Goal: Task Accomplishment & Management: Complete application form

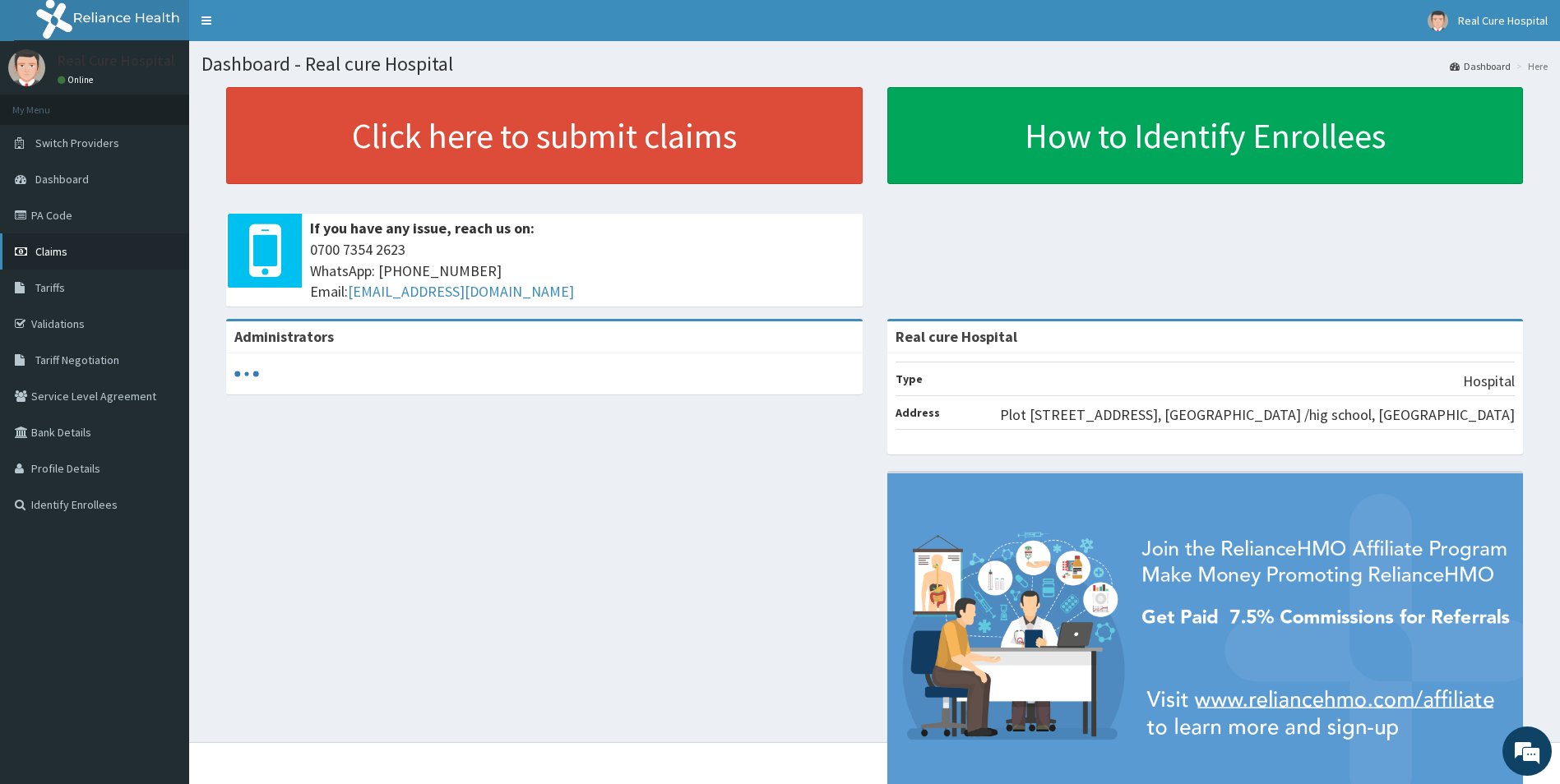
click at [54, 248] on span "Claims" at bounding box center [51, 252] width 32 height 15
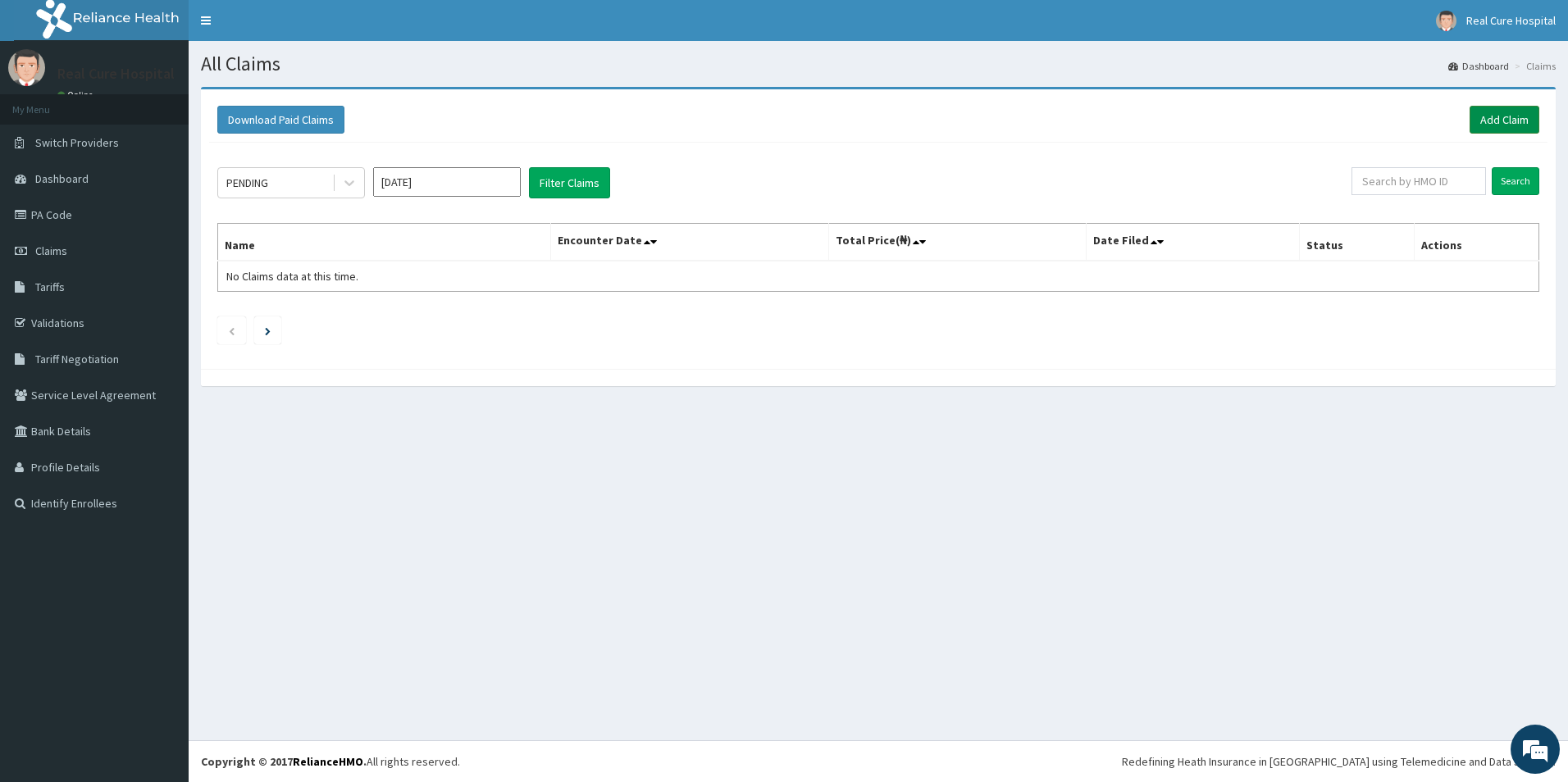
click at [1491, 122] on link "Add Claim" at bounding box center [1504, 119] width 69 height 28
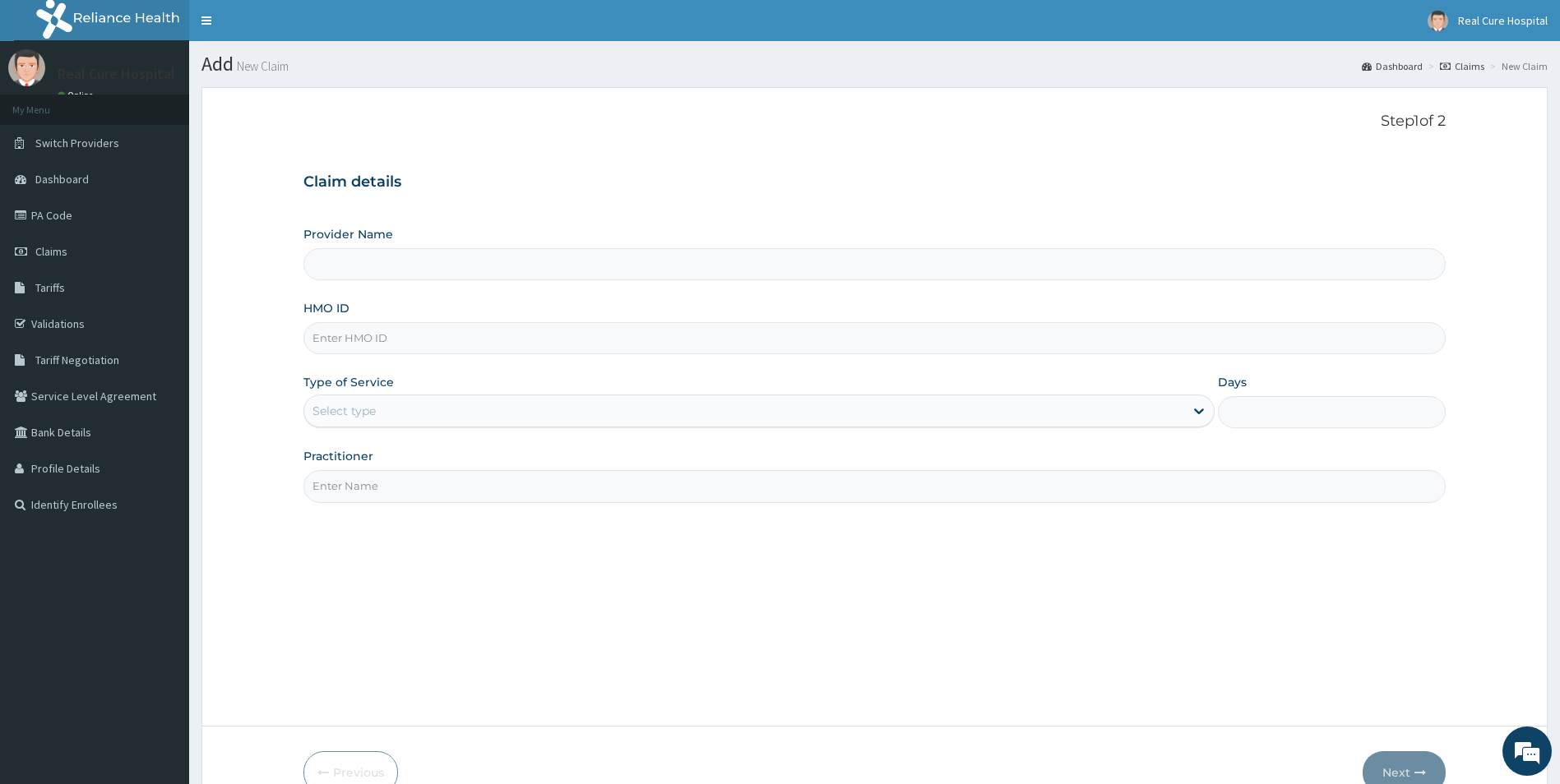
click at [363, 343] on input "HMO ID" at bounding box center [875, 338] width 1143 height 32
type input "Real cure Hospital"
type input "wtc/10180/a"
click at [367, 414] on div "Select type" at bounding box center [344, 411] width 63 height 17
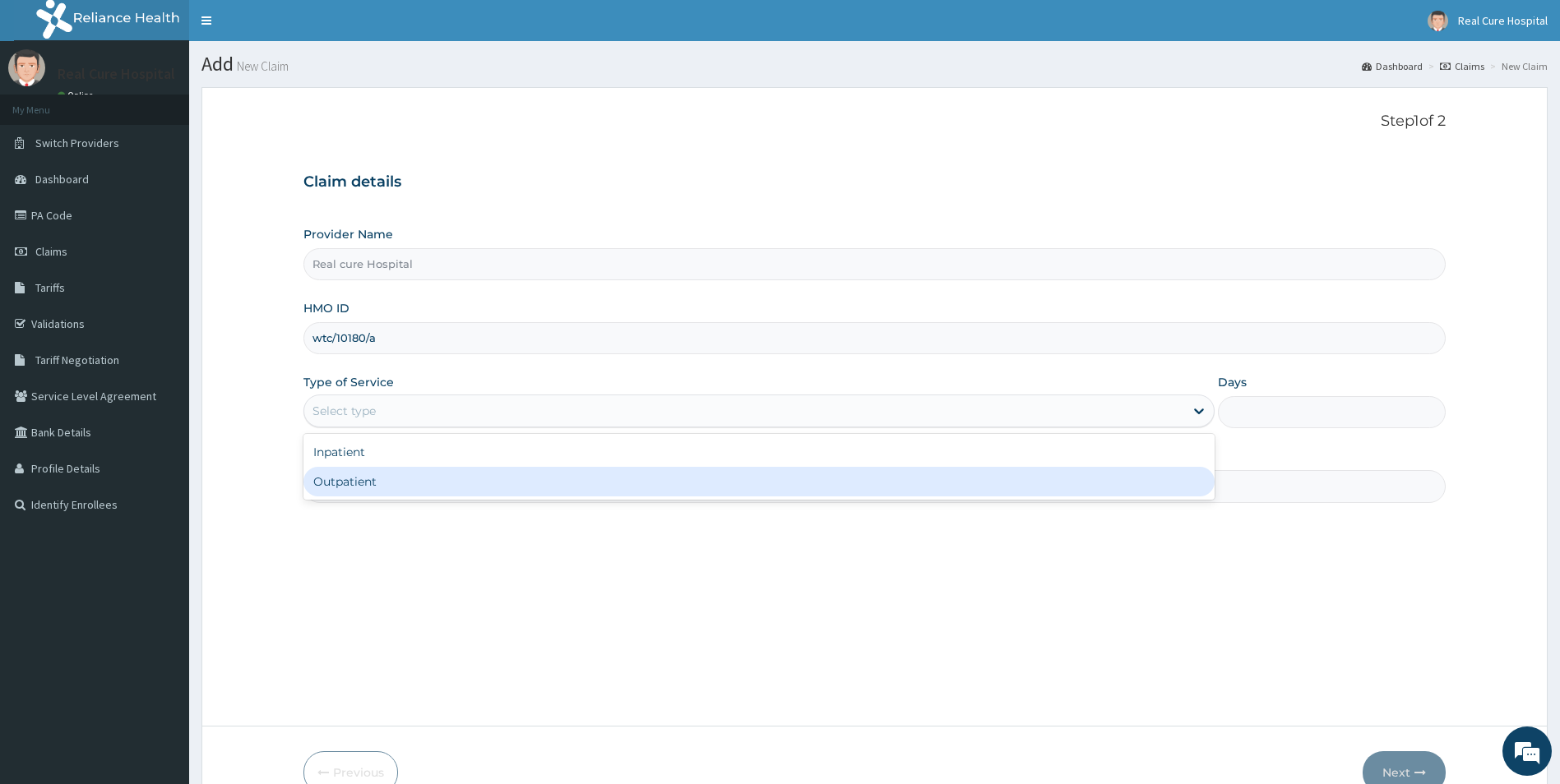
click at [373, 480] on div "Outpatient" at bounding box center [759, 481] width 912 height 29
type input "1"
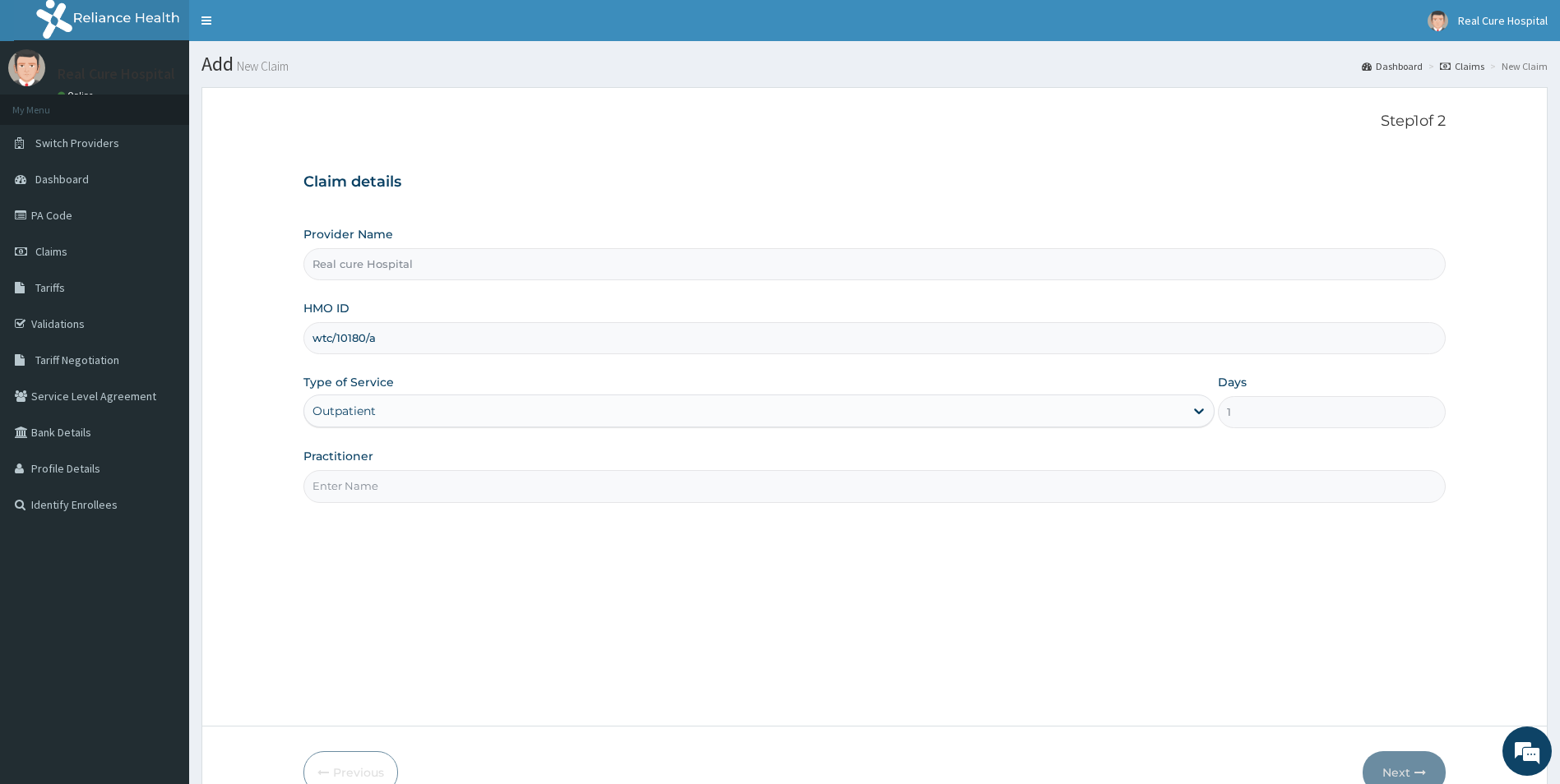
click at [374, 491] on input "Practitioner" at bounding box center [875, 486] width 1143 height 32
type input "v"
click at [1397, 771] on button "Next" at bounding box center [1403, 772] width 83 height 43
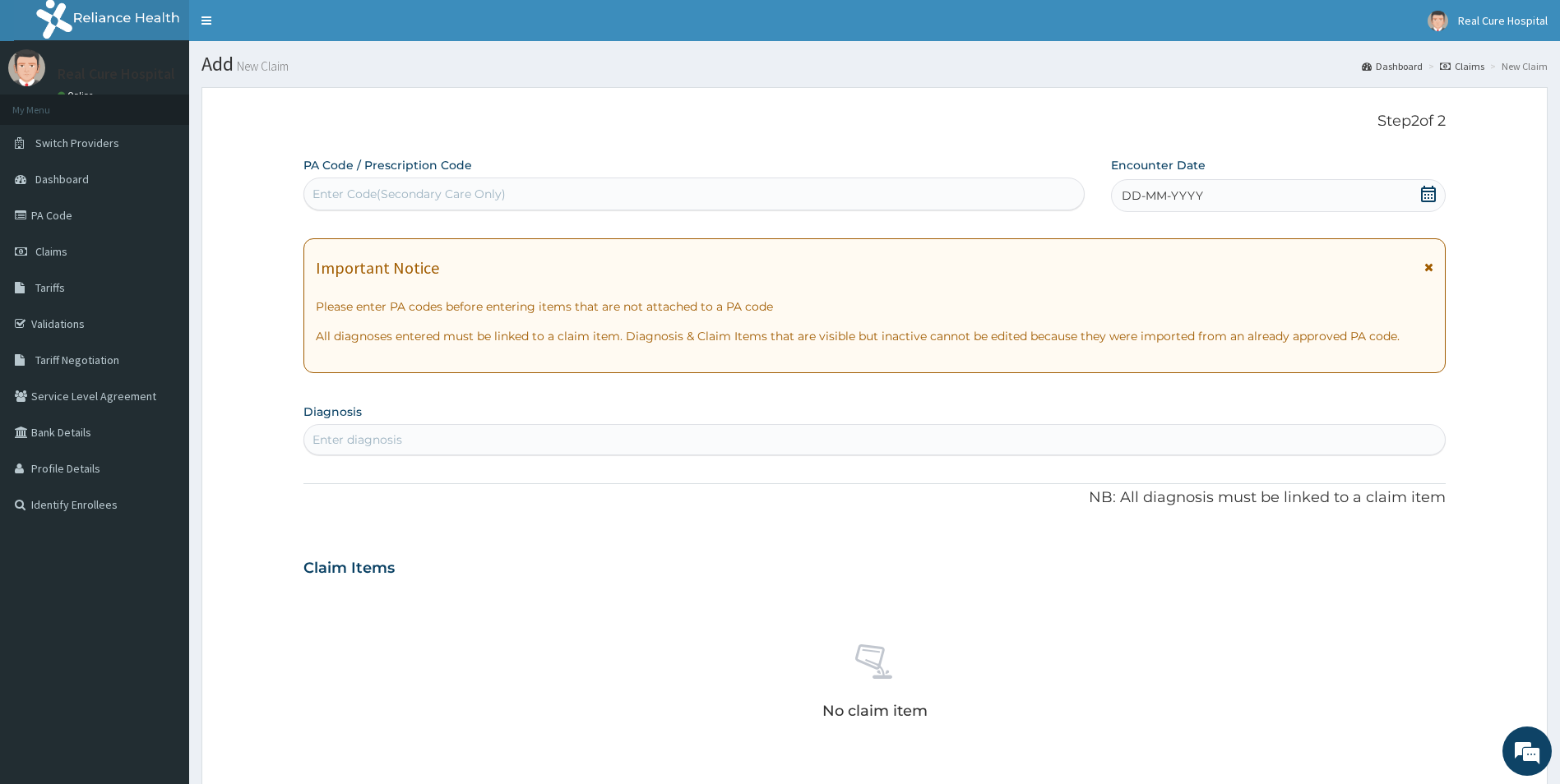
click at [1427, 191] on icon at bounding box center [1428, 195] width 15 height 17
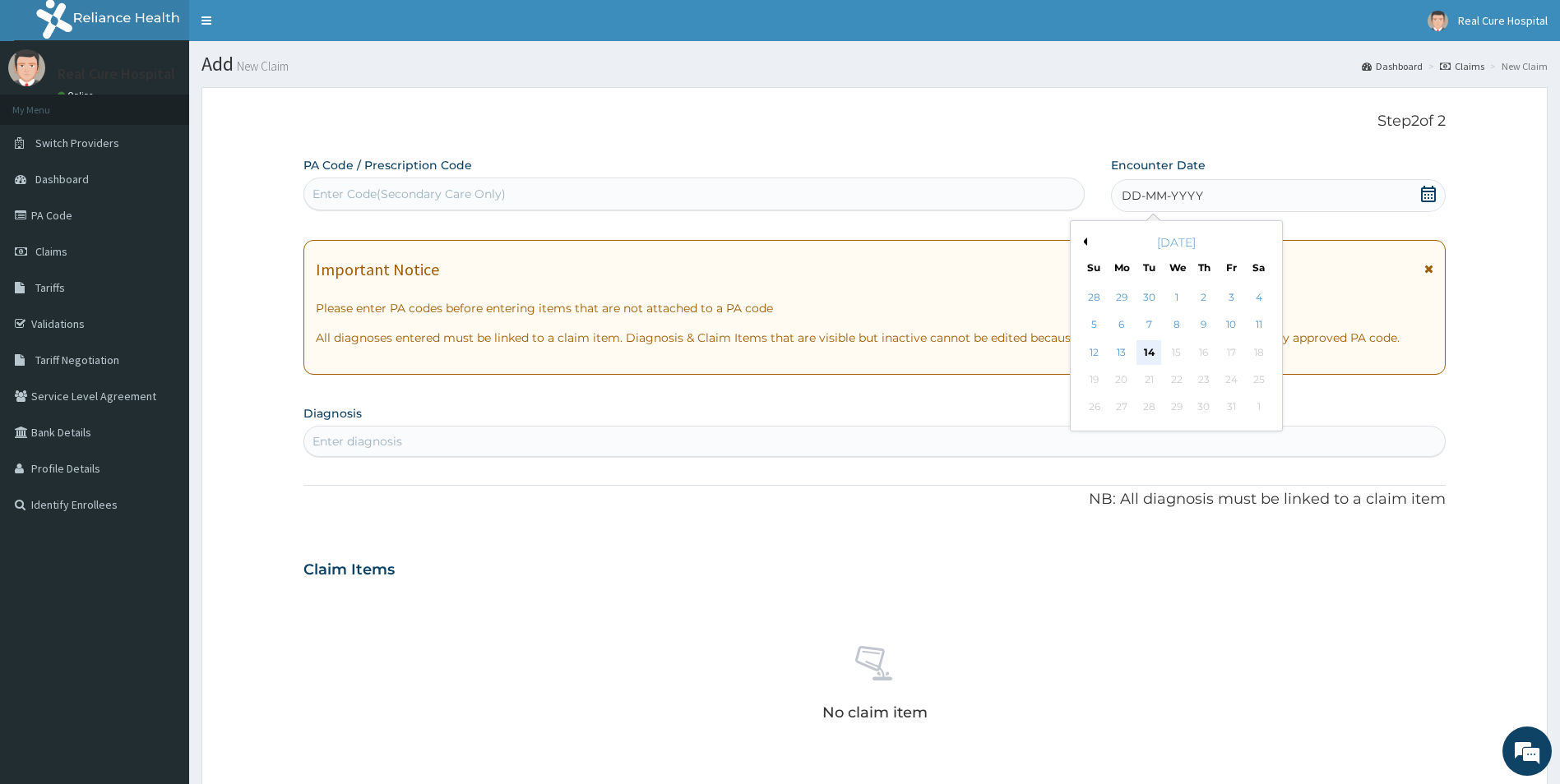
click at [1144, 360] on div "14" at bounding box center [1148, 352] width 24 height 24
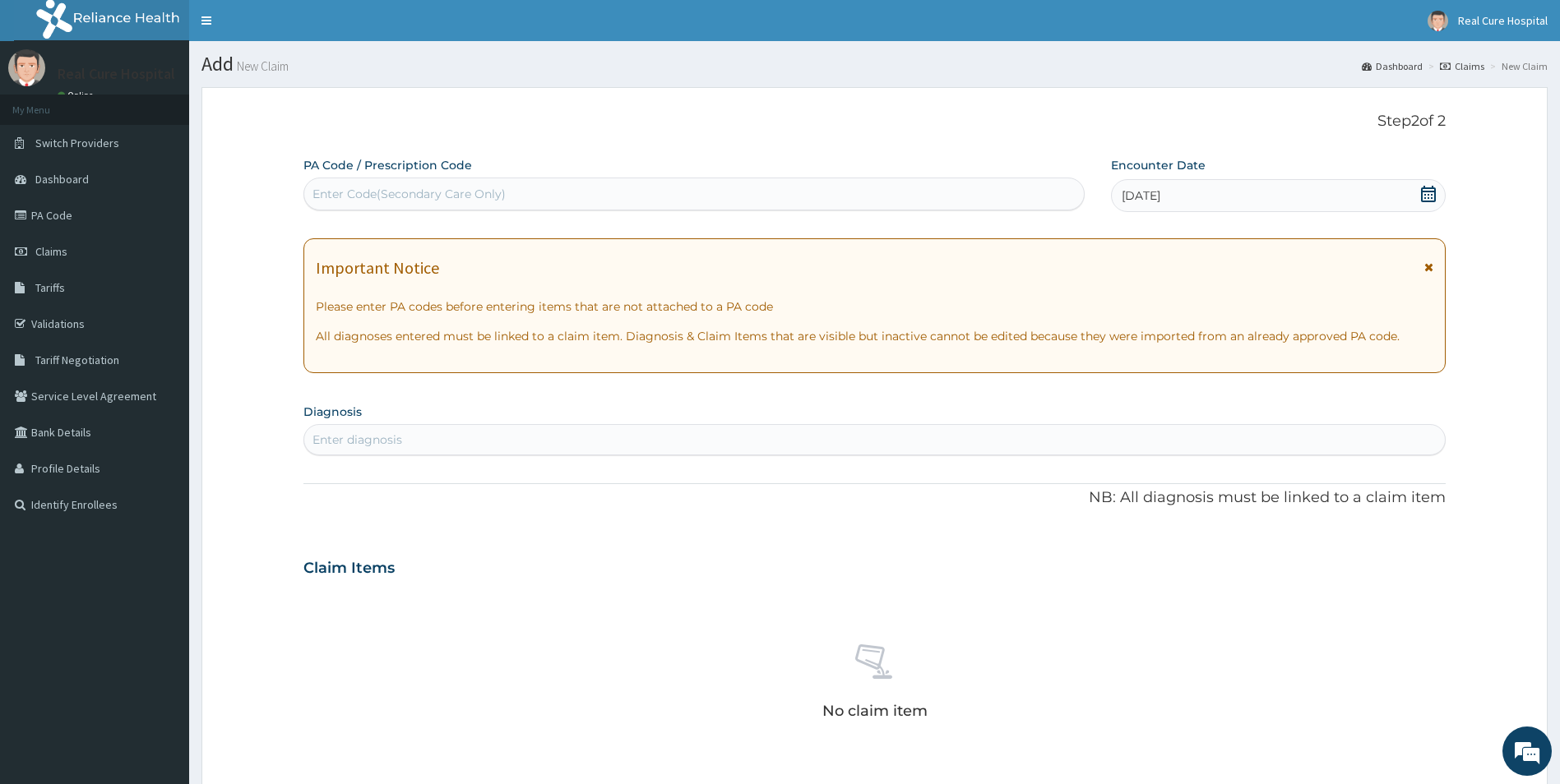
click at [481, 434] on div "Enter diagnosis" at bounding box center [875, 439] width 1141 height 26
type input "m"
type input "seps"
